Goal: Task Accomplishment & Management: Complete application form

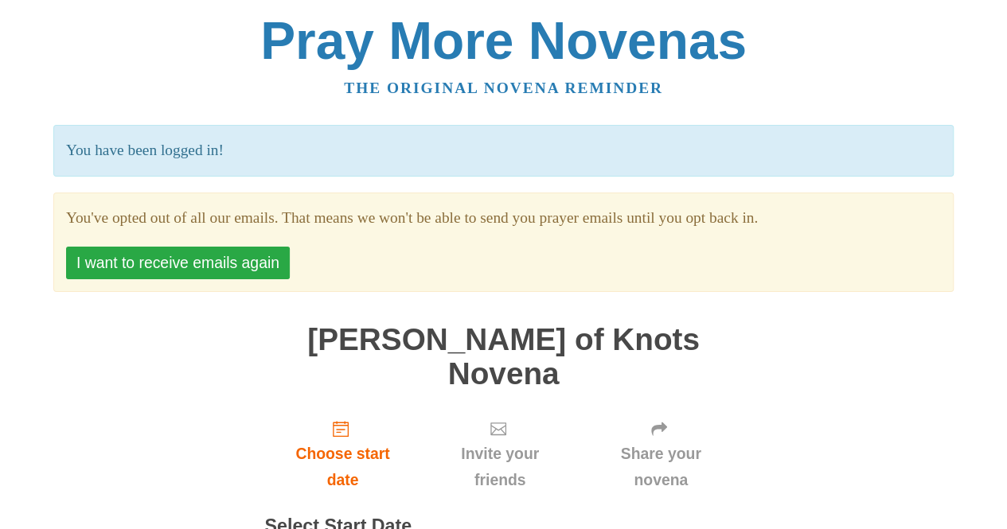
click at [236, 262] on button "I want to receive emails again" at bounding box center [178, 263] width 224 height 33
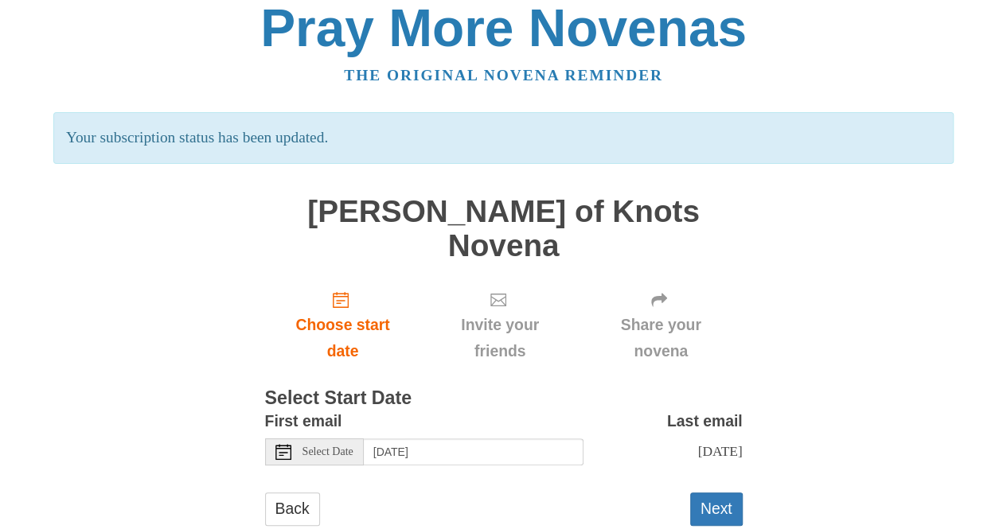
scroll to position [21, 0]
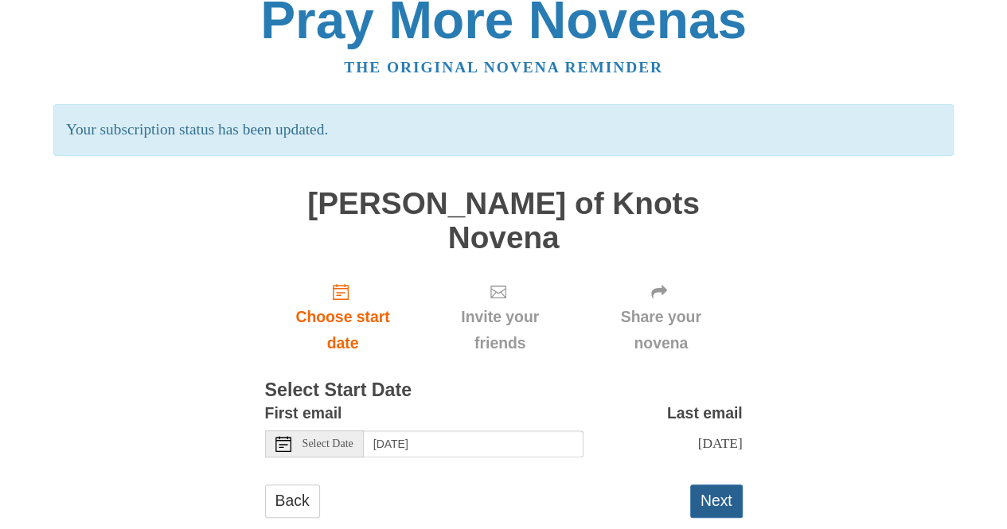
click at [730, 485] on button "Next" at bounding box center [716, 501] width 53 height 33
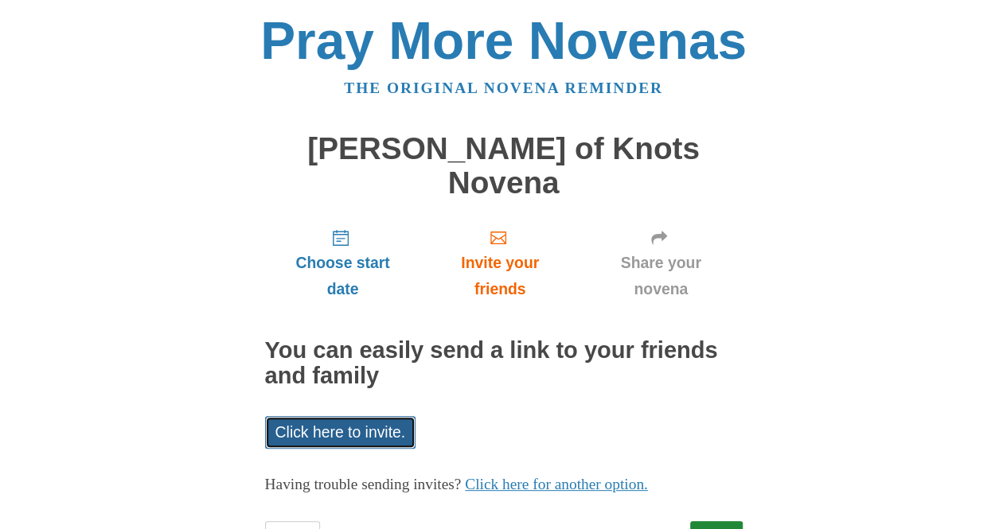
click at [375, 416] on link "Click here to invite." at bounding box center [340, 432] width 151 height 33
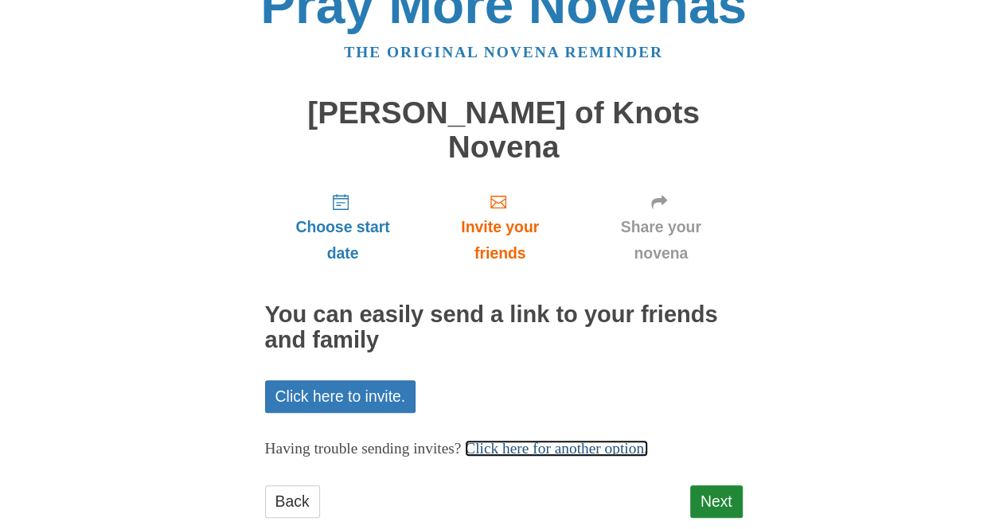
click at [597, 440] on link "Click here for another option." at bounding box center [556, 448] width 183 height 17
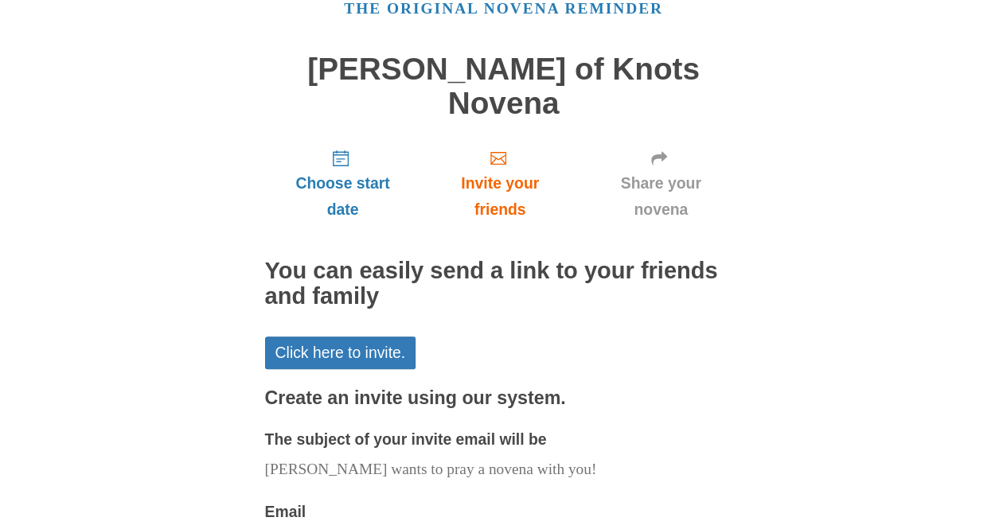
scroll to position [0, 0]
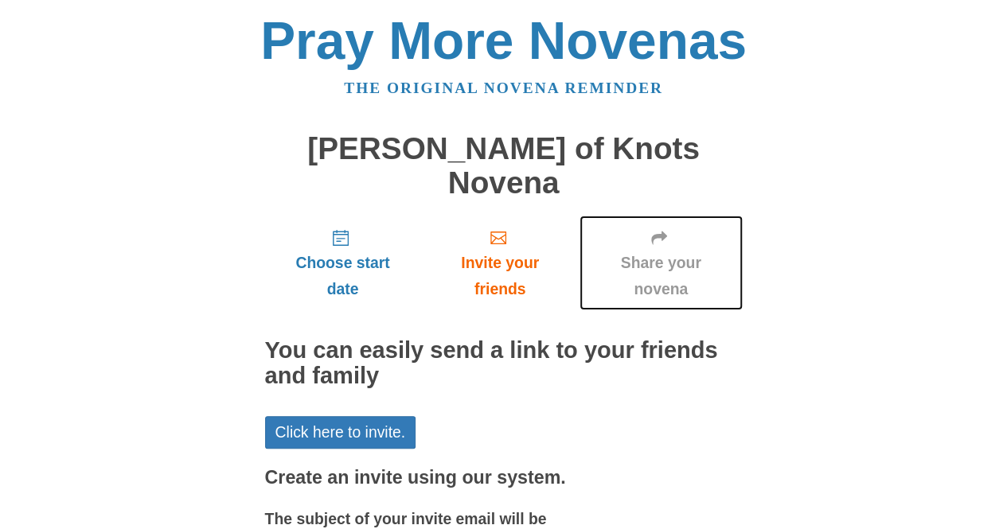
click at [664, 250] on span "Share your novena" at bounding box center [660, 276] width 131 height 53
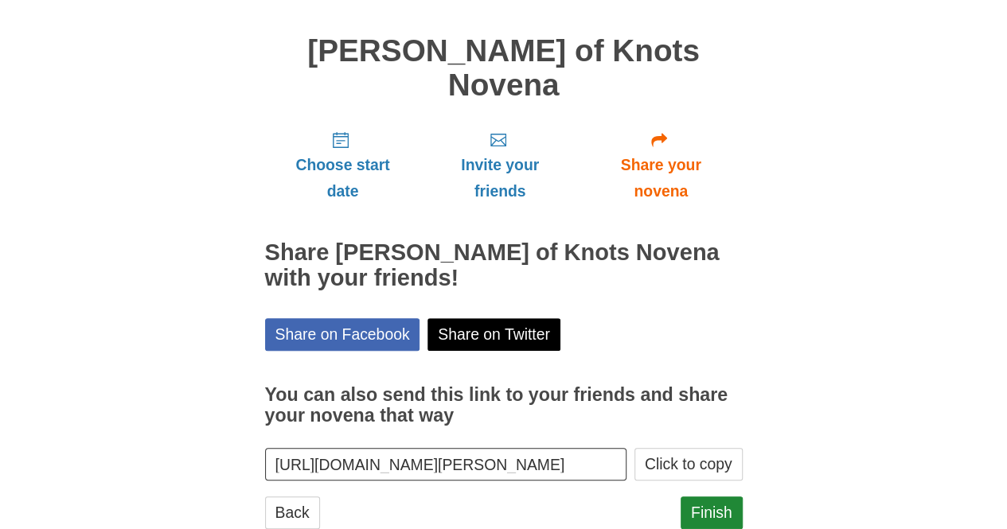
scroll to position [108, 0]
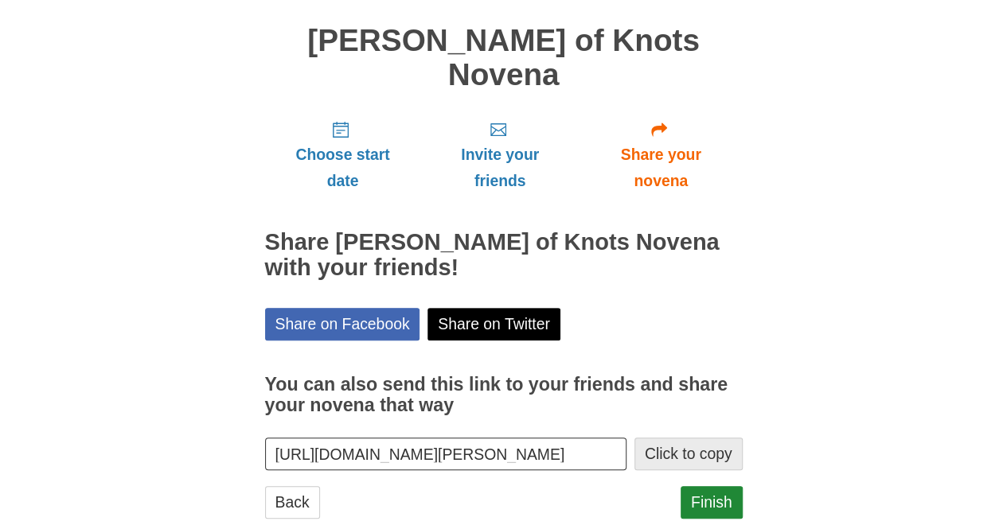
click at [680, 438] on button "Click to copy" at bounding box center [688, 454] width 108 height 33
click at [699, 438] on button "Click to copy" at bounding box center [688, 454] width 108 height 33
